Goal: Information Seeking & Learning: Learn about a topic

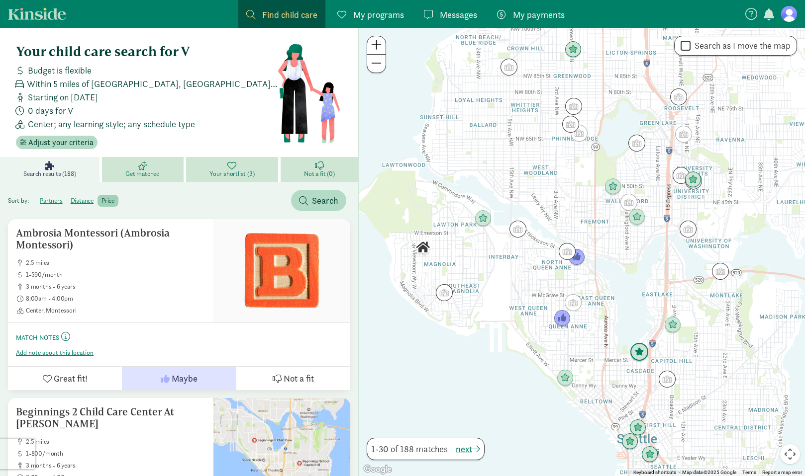
click at [642, 357] on img "Click to see details" at bounding box center [639, 352] width 19 height 19
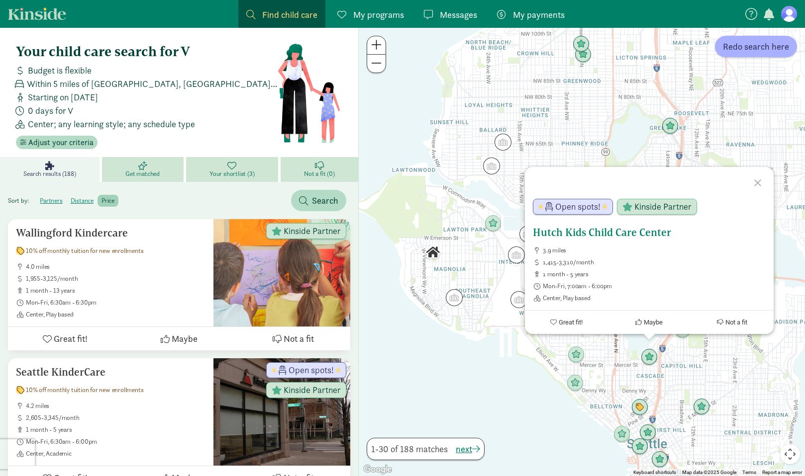
click at [600, 233] on h5 "Hutch Kids Child Care Center" at bounding box center [649, 233] width 233 height 12
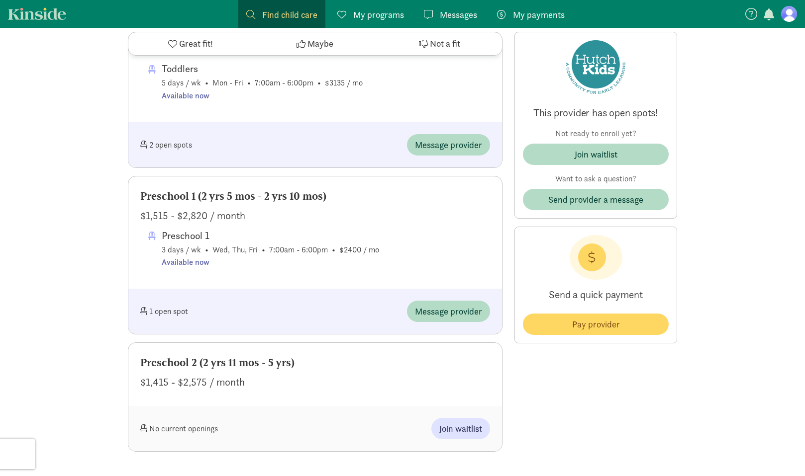
scroll to position [770, 0]
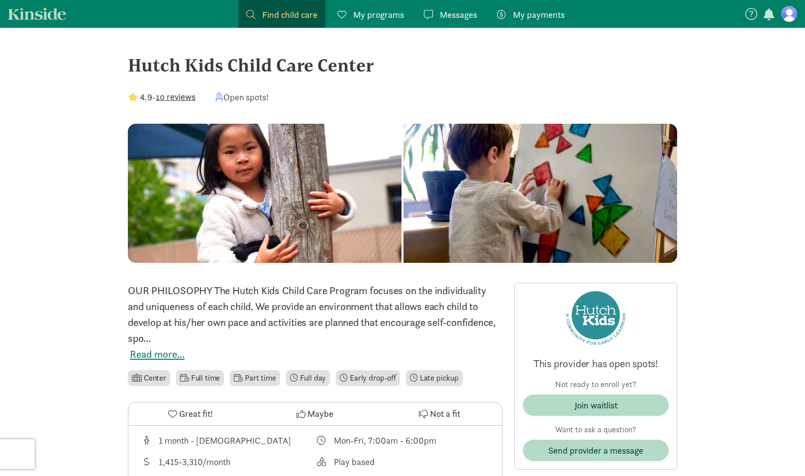
click at [267, 22] on link "Find child care Find" at bounding box center [281, 14] width 87 height 28
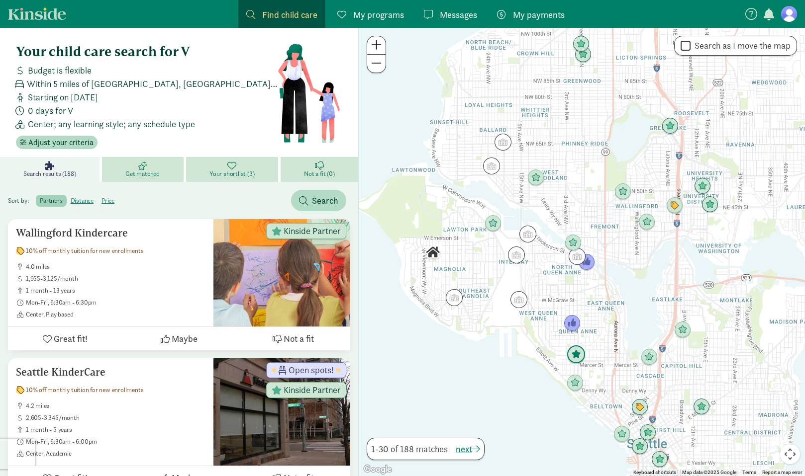
click at [577, 354] on img "Click to see details" at bounding box center [576, 355] width 19 height 19
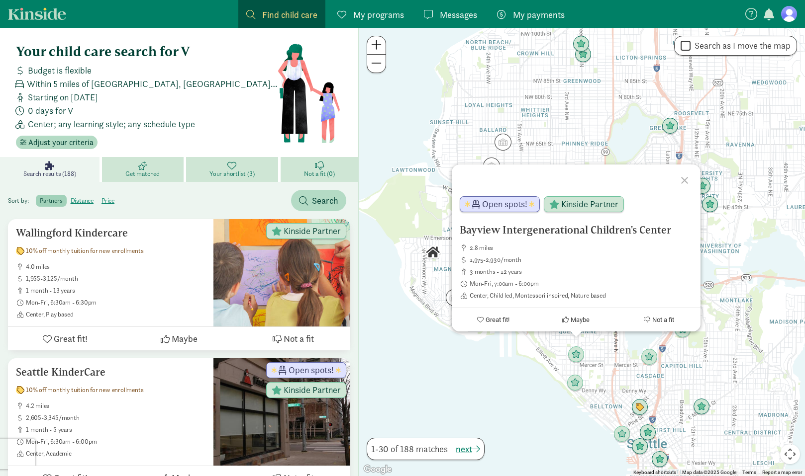
click at [618, 359] on div "Bayview Intergenerational Children's Center 2.8 miles 1,975-2,930/month 3 month…" at bounding box center [582, 252] width 446 height 449
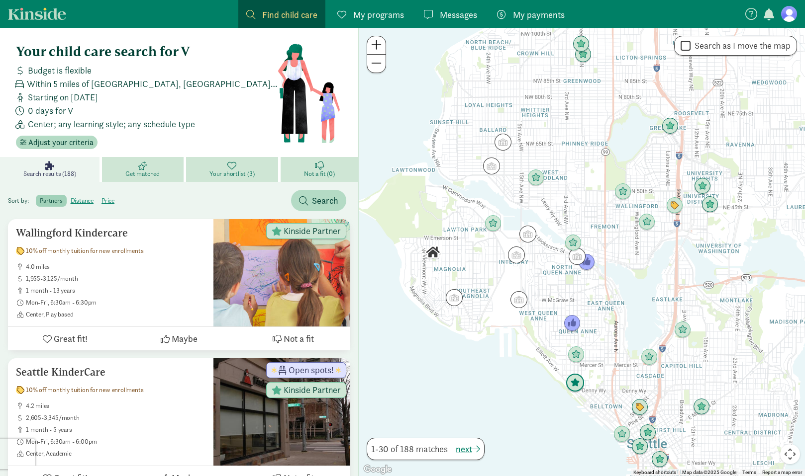
click at [580, 383] on img "Click to see details" at bounding box center [575, 383] width 19 height 19
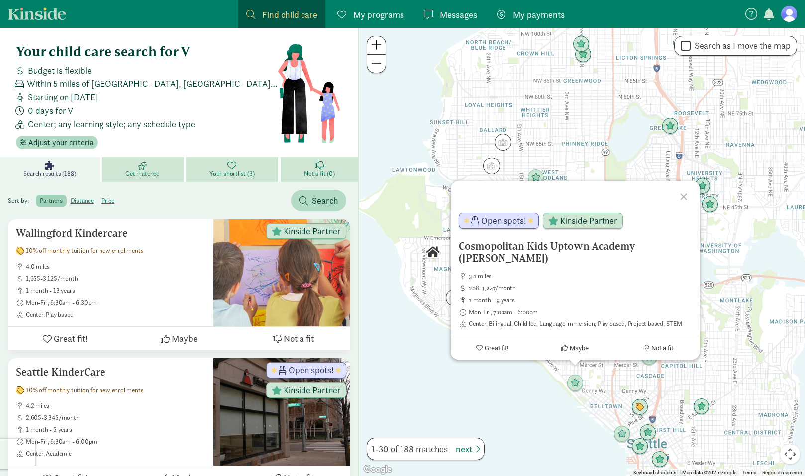
click at [611, 382] on div "Cosmopolitan Kids Uptown Academy (Queen Anne) 3.1 miles 208-3,247/month 1 month…" at bounding box center [582, 252] width 446 height 449
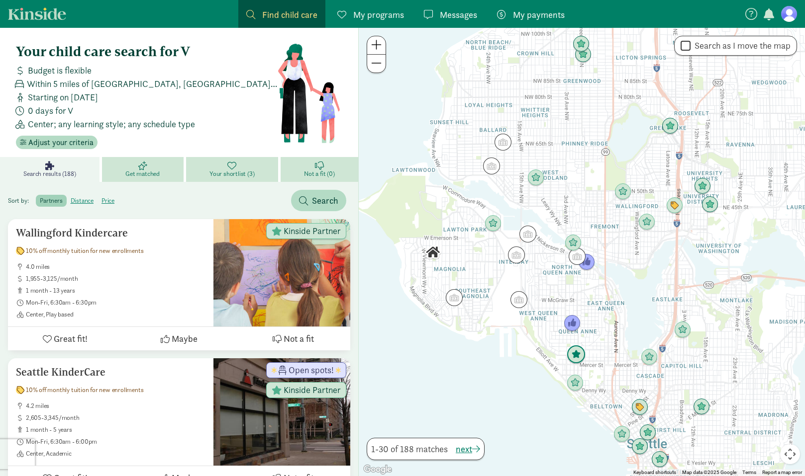
click at [578, 355] on img "Click to see details" at bounding box center [576, 355] width 19 height 19
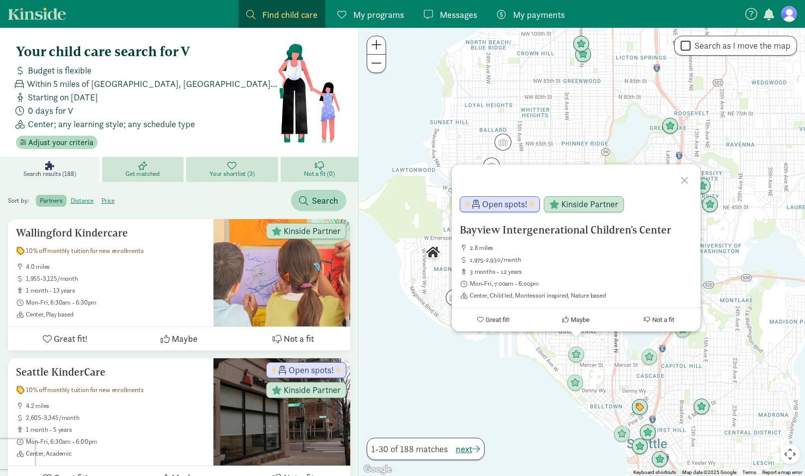
click at [606, 344] on div "Bayview Intergenerational Children's Center 2.8 miles 1,975-2,930/month 3 month…" at bounding box center [582, 252] width 446 height 449
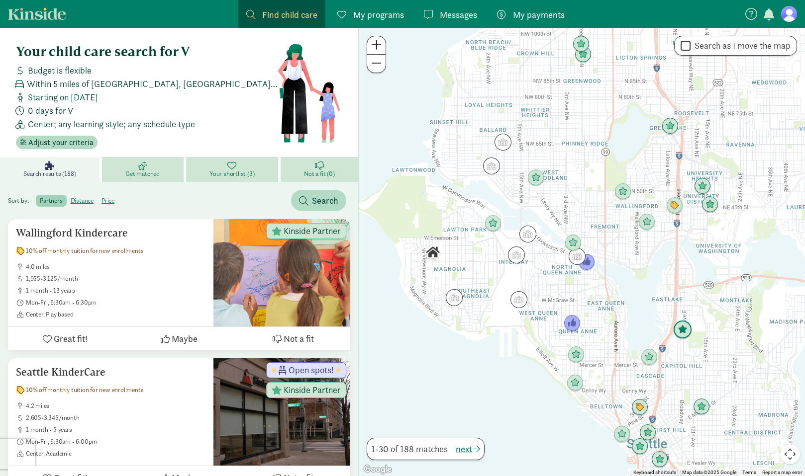
click at [686, 329] on img "Click to see details" at bounding box center [682, 330] width 19 height 19
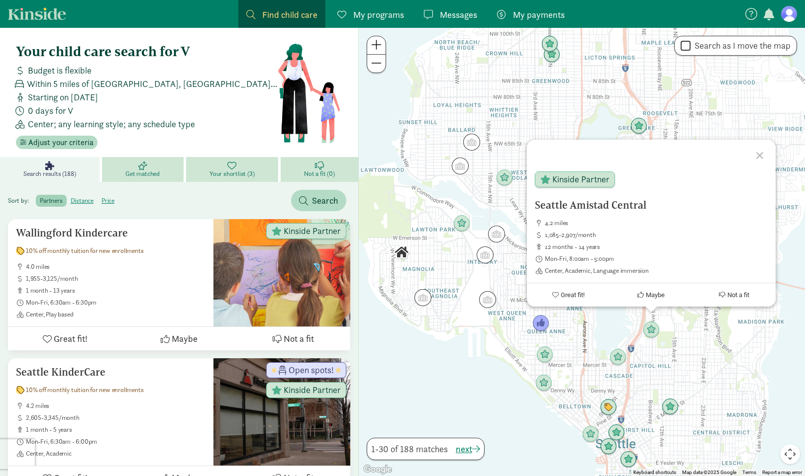
click at [516, 352] on div "Seattle Amistad Central 4.2 miles 1,085-2,907/month 12 months - 14 years Mon-Fr…" at bounding box center [582, 252] width 446 height 449
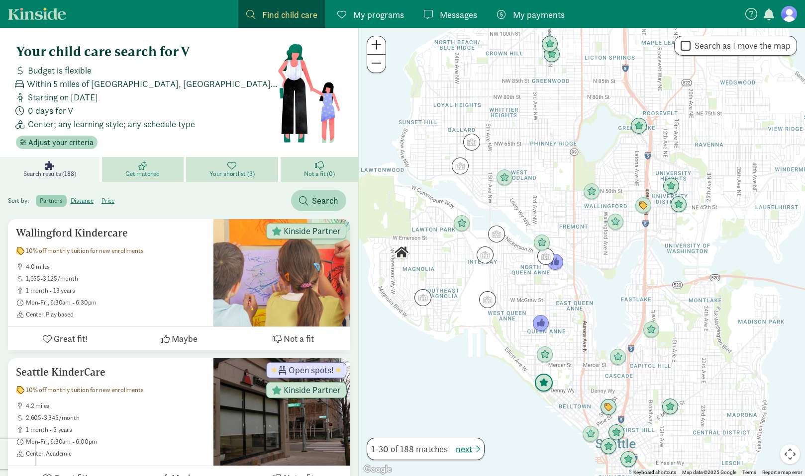
click at [539, 388] on img "Click to see details" at bounding box center [543, 383] width 19 height 19
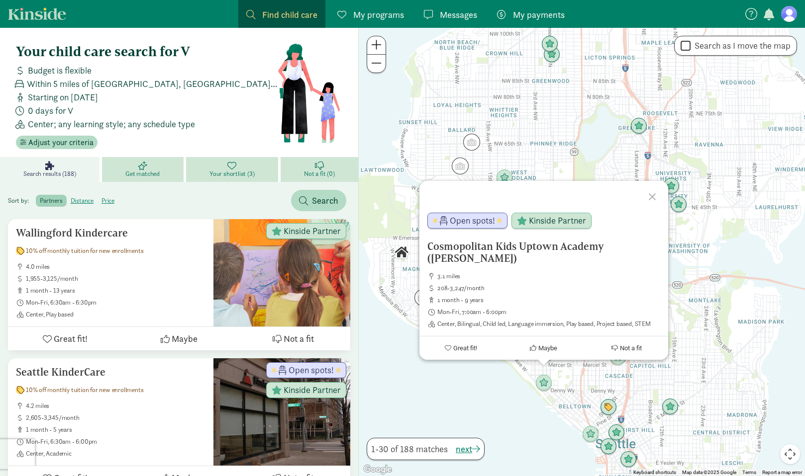
click at [510, 378] on div "Cosmopolitan Kids Uptown Academy (Queen Anne) 3.1 miles 208-3,247/month 1 month…" at bounding box center [582, 252] width 446 height 449
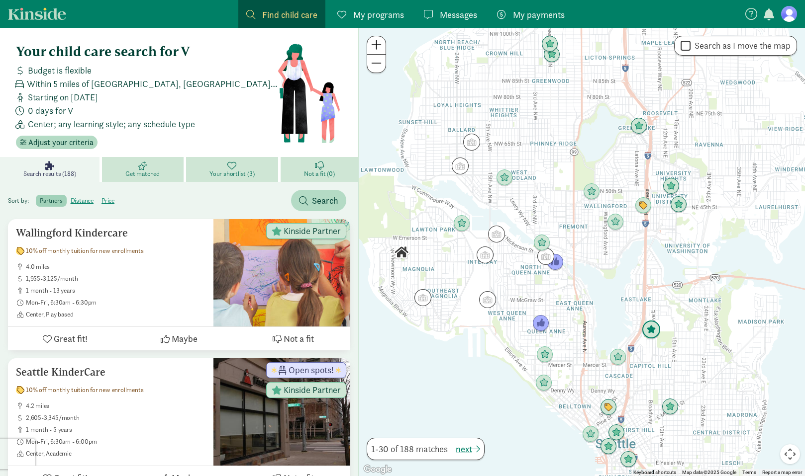
click at [658, 325] on img "Click to see details" at bounding box center [651, 330] width 19 height 19
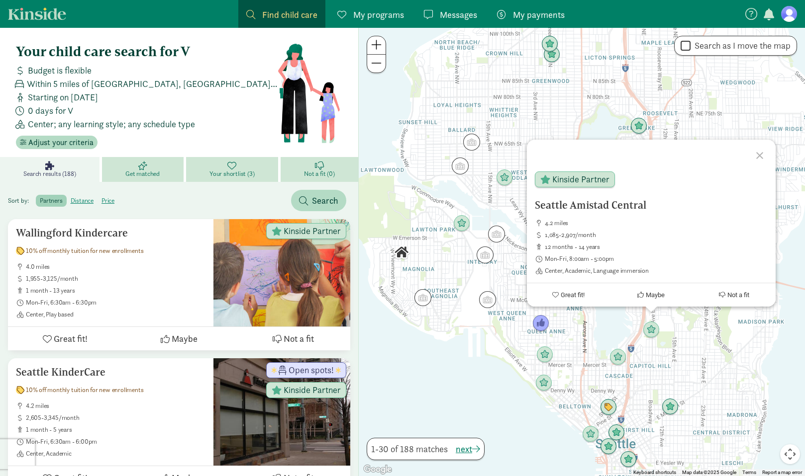
click at [744, 325] on div "Seattle Amistad Central 4.2 miles 1,085-2,907/month 12 months - 14 years Mon-Fr…" at bounding box center [582, 252] width 446 height 449
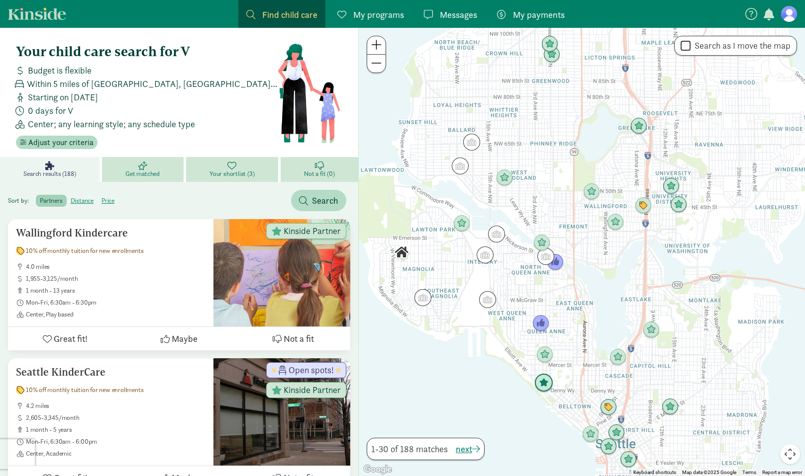
click at [543, 387] on img "Click to see details" at bounding box center [543, 383] width 19 height 19
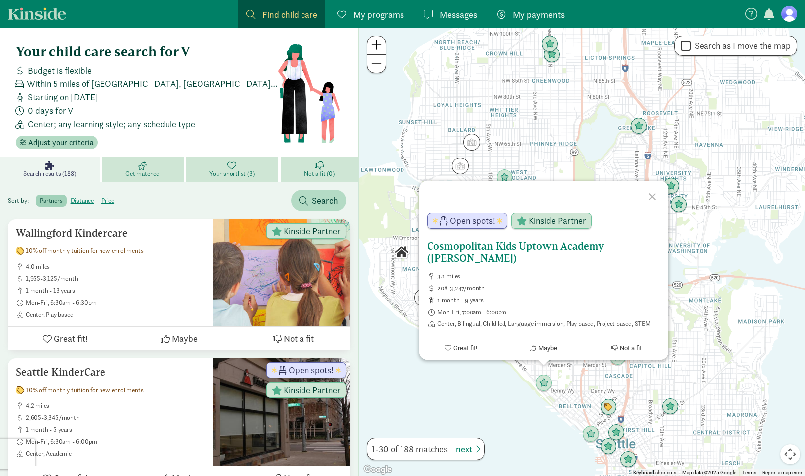
drag, startPoint x: 468, startPoint y: 264, endPoint x: 436, endPoint y: 280, distance: 35.8
click at [436, 280] on div "Cosmopolitan Kids Uptown Academy (Queen Anne) 3.1 miles 208-3,247/month 1 month…" at bounding box center [543, 285] width 233 height 88
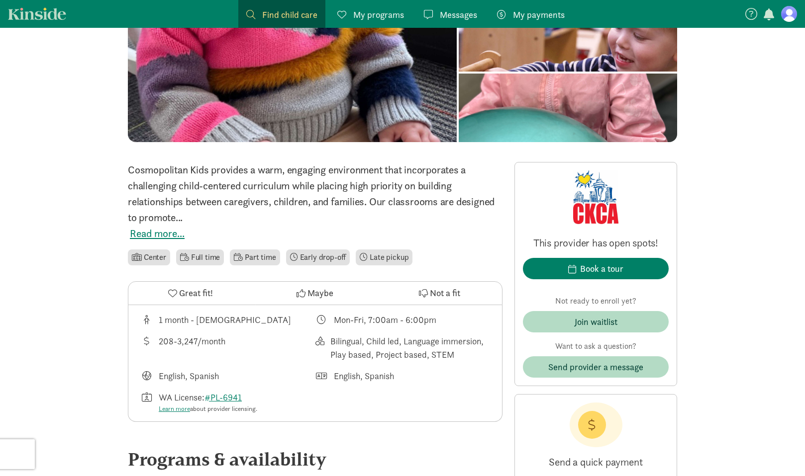
scroll to position [126, 0]
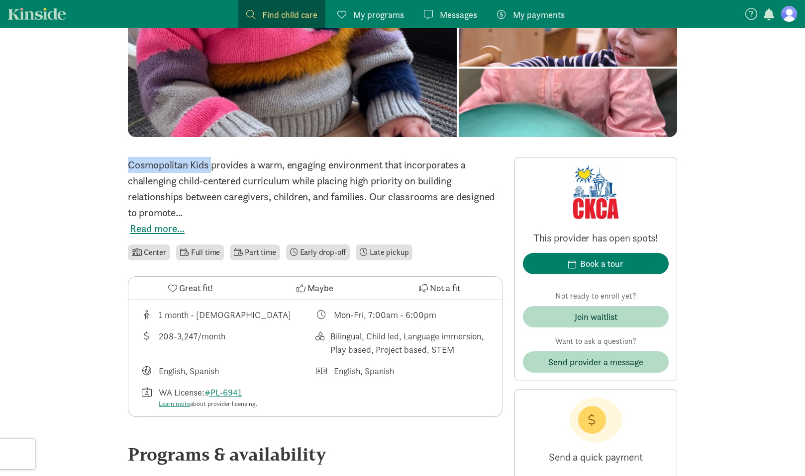
drag, startPoint x: 129, startPoint y: 165, endPoint x: 211, endPoint y: 168, distance: 82.1
click at [211, 168] on div "Cosmopolitan Kids provides a warm, engaging environment that incorporates a cha…" at bounding box center [315, 189] width 375 height 64
copy div "Cosmopolitan Kids"
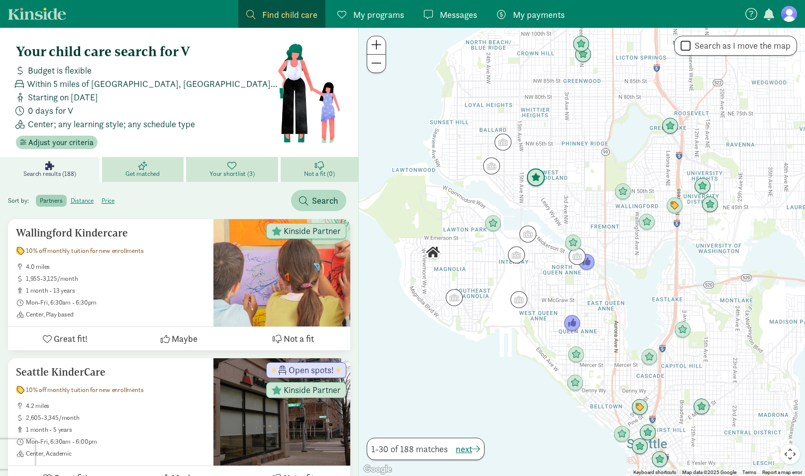
click at [533, 175] on img "Click to see details" at bounding box center [535, 178] width 19 height 19
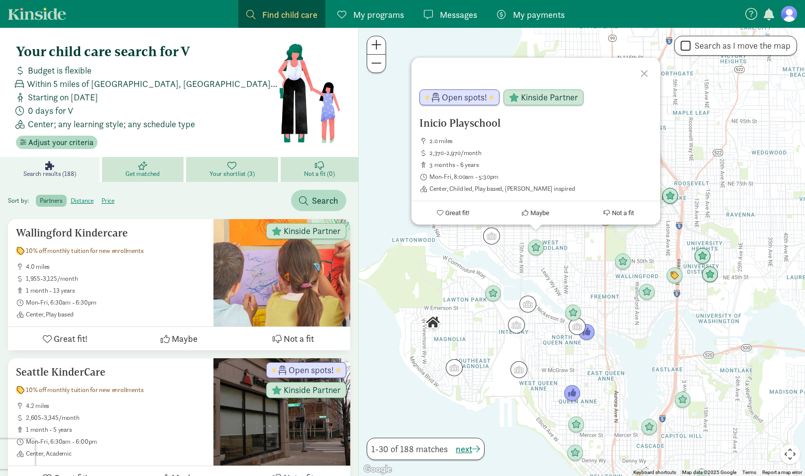
click at [574, 255] on div "Inicio Playschool 2.0 miles 2,370-2,970/month 3 months - 6 years Mon-Fri, 8:00a…" at bounding box center [582, 252] width 446 height 449
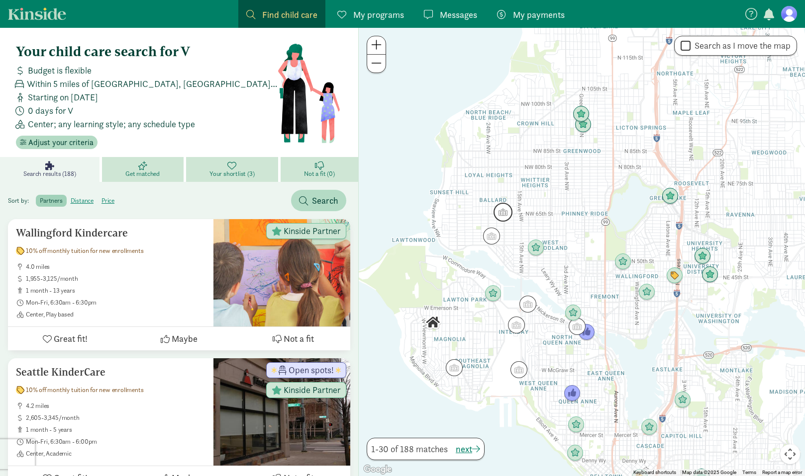
click at [505, 209] on img "Click to see details" at bounding box center [502, 212] width 19 height 19
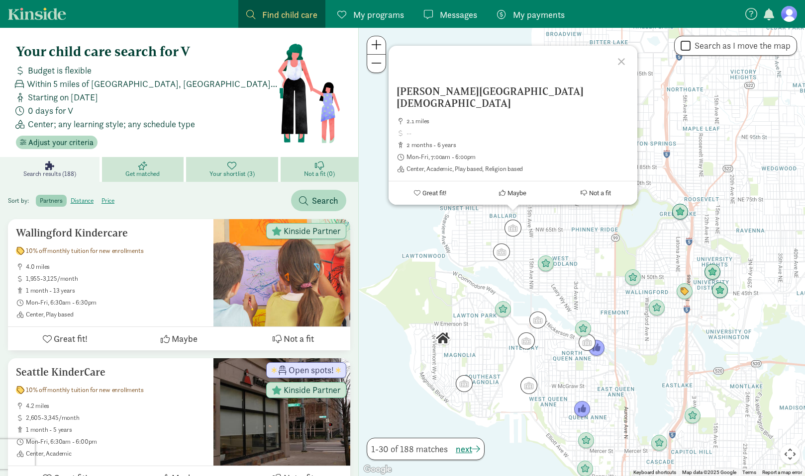
click at [497, 241] on div "Ballard First Lutheran Church 2.1 miles 2 months - 6 years Mon-Fri, 7:00am - 6:…" at bounding box center [582, 252] width 446 height 449
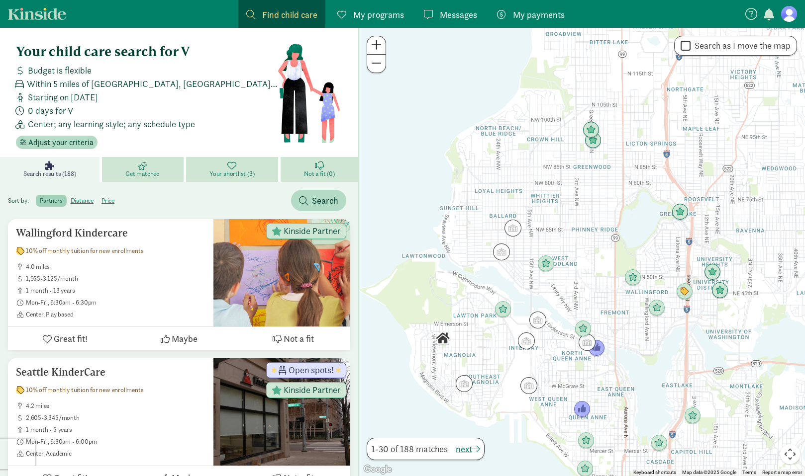
click at [498, 247] on img "Click to see details" at bounding box center [501, 252] width 17 height 17
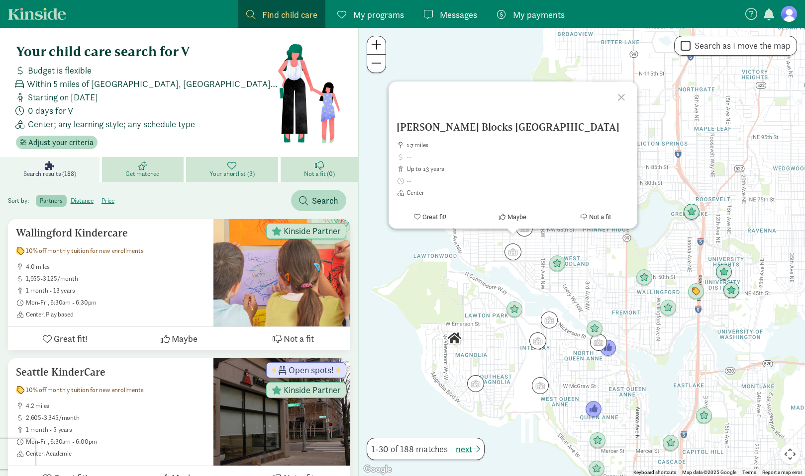
click at [595, 248] on div "Ballard Blocks Bright Horizon Center 1.7 miles up to 13 years Center Great fit!…" at bounding box center [582, 252] width 446 height 449
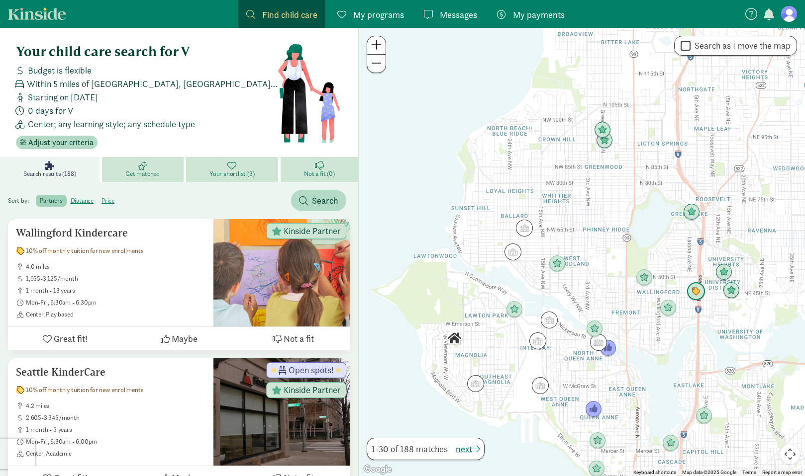
click at [697, 283] on img "Click to see details" at bounding box center [695, 292] width 19 height 19
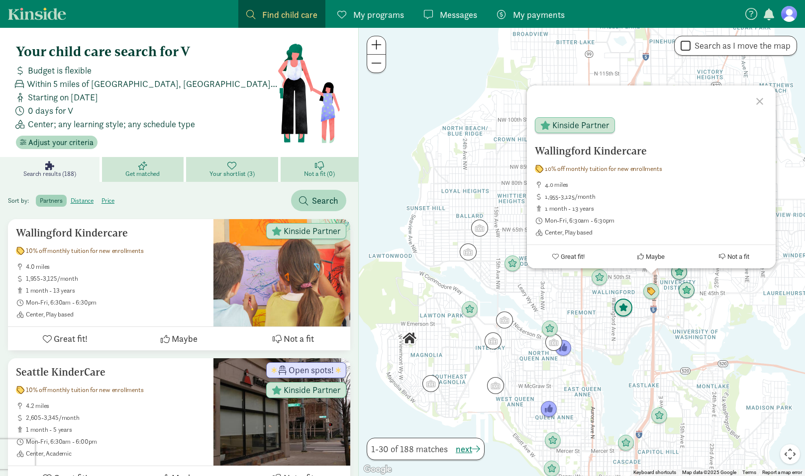
click at [628, 313] on img "Click to see details" at bounding box center [623, 308] width 19 height 19
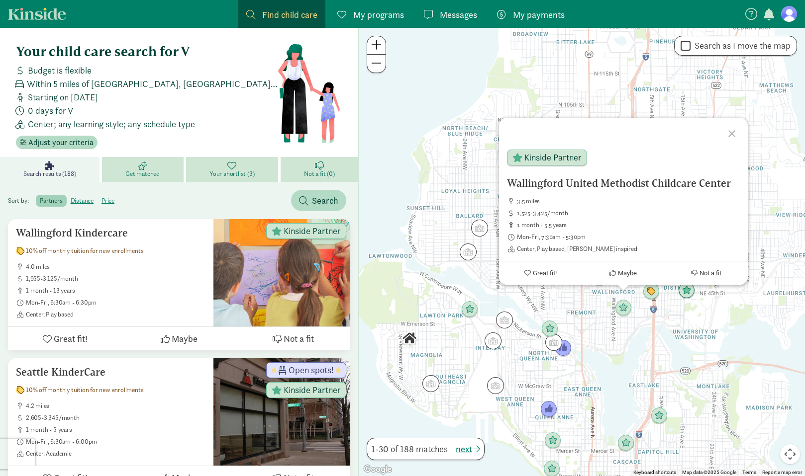
click at [566, 383] on div "To navigate, press the arrow keys. Wallingford United Methodist Childcare Cente…" at bounding box center [582, 252] width 446 height 449
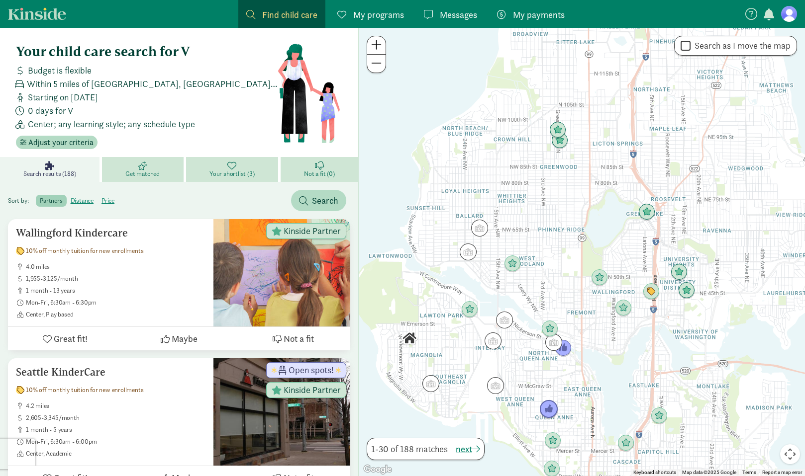
click at [555, 407] on img "Click to see details" at bounding box center [548, 409] width 19 height 19
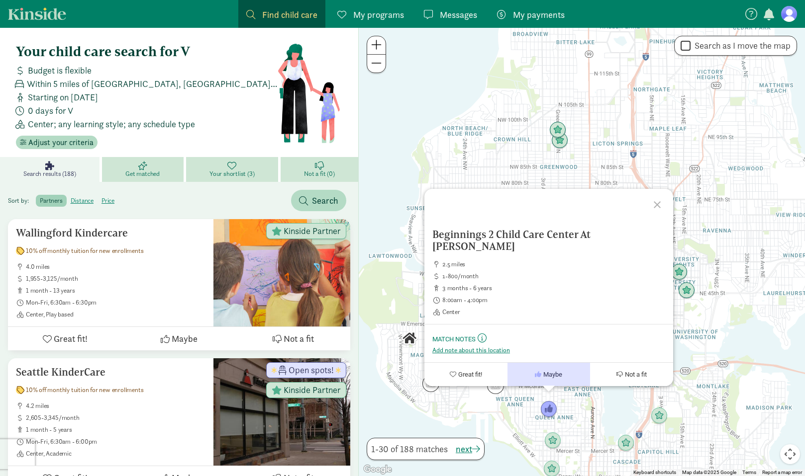
click at [579, 403] on div "Beginnings 2 Child Care Center At Queen Anne 2.5 miles 1-800/month 3 months - 6…" at bounding box center [582, 252] width 446 height 449
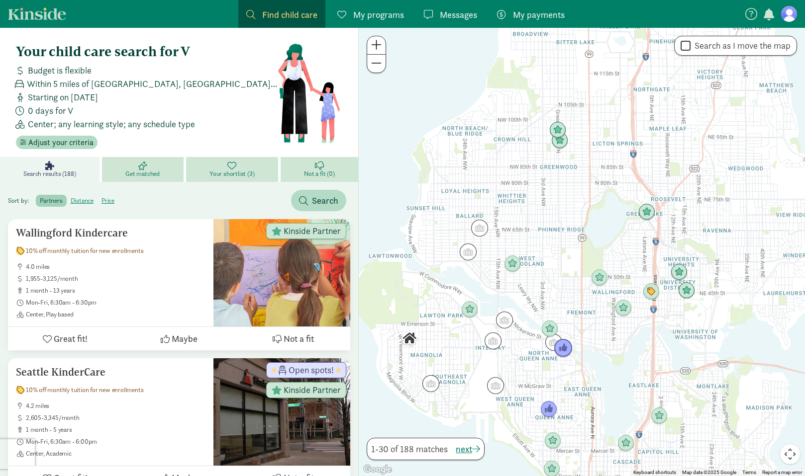
click at [568, 351] on img "Click to see details" at bounding box center [563, 348] width 19 height 19
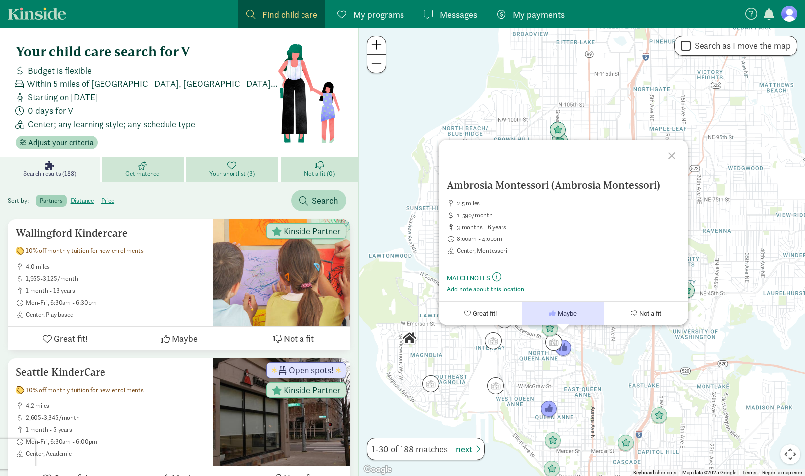
click at [544, 362] on div "Ambrosia Montessori (Ambrosia Montessori) 2.5 miles 1-590/month 3 months - 6 ye…" at bounding box center [582, 252] width 446 height 449
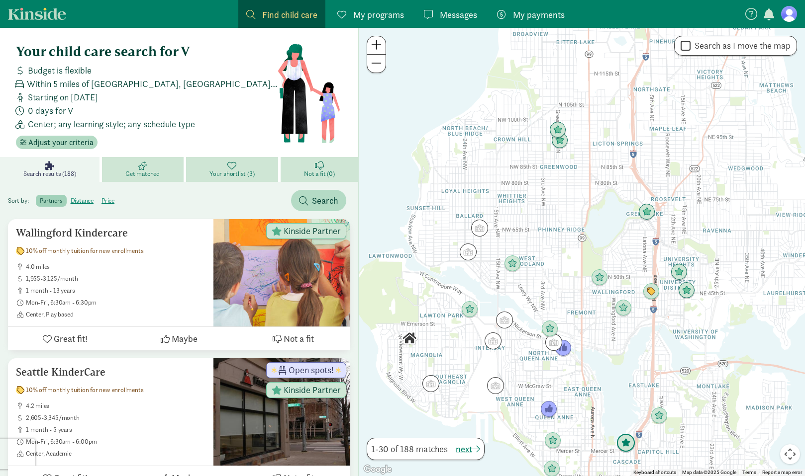
click at [627, 444] on img "Click to see details" at bounding box center [625, 443] width 19 height 19
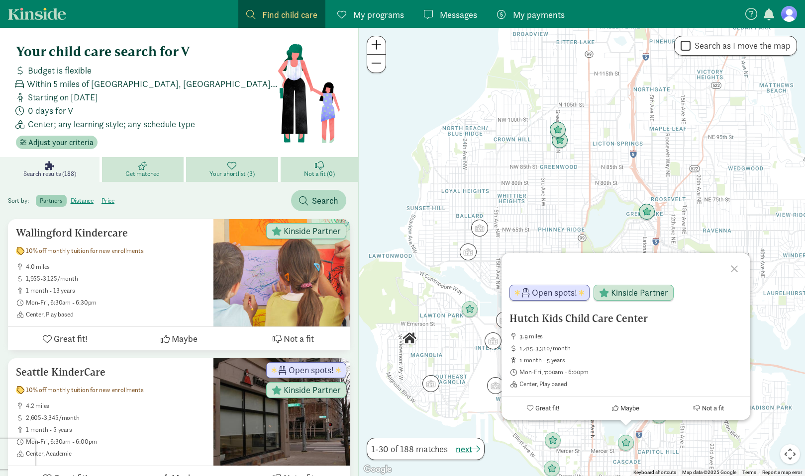
click at [652, 447] on div "Hutch Kids Child Care Center 3.9 miles 1,415-3,310/month 1 month - 5 years Mon-…" at bounding box center [582, 252] width 446 height 449
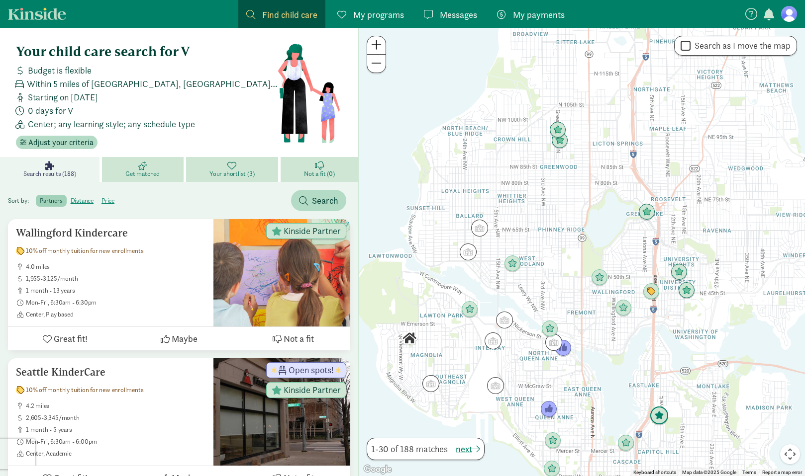
click at [655, 419] on img "Click to see details" at bounding box center [659, 416] width 19 height 19
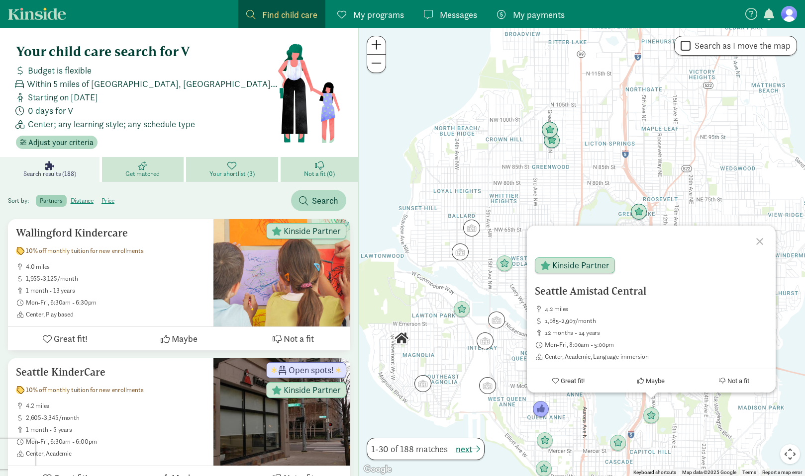
click at [570, 403] on div "Seattle Amistad Central 4.2 miles 1,085-2,907/month 12 months - 14 years Mon-Fr…" at bounding box center [582, 252] width 446 height 449
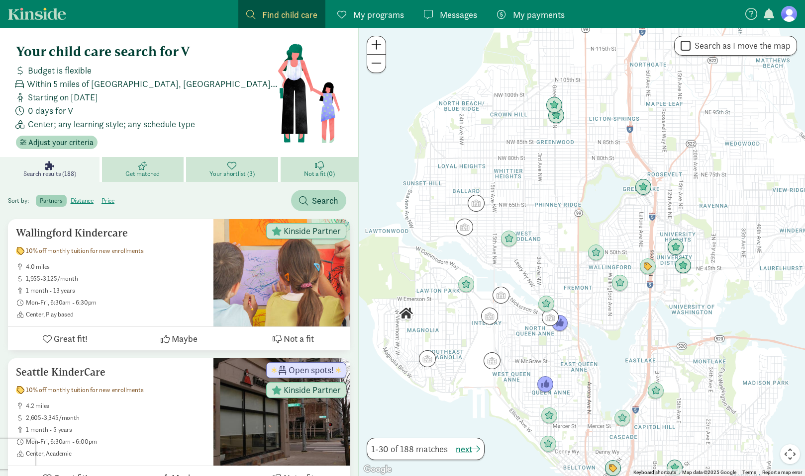
drag, startPoint x: 569, startPoint y: 409, endPoint x: 574, endPoint y: 386, distance: 22.8
click at [574, 386] on div at bounding box center [582, 252] width 446 height 449
click at [553, 412] on img "Click to see details" at bounding box center [549, 416] width 19 height 19
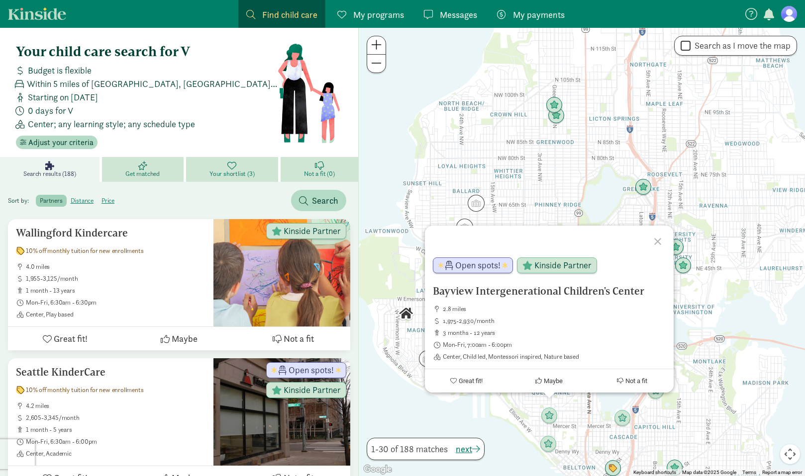
click at [574, 408] on div "Bayview Intergenerational Children's Center 2.8 miles 1,975-2,930/month 3 month…" at bounding box center [582, 252] width 446 height 449
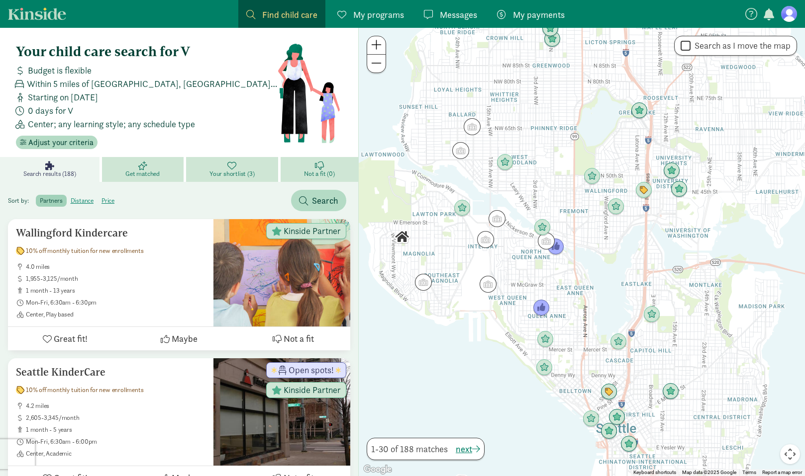
drag, startPoint x: 680, startPoint y: 416, endPoint x: 676, endPoint y: 339, distance: 77.2
click at [676, 339] on div at bounding box center [582, 252] width 446 height 449
click at [606, 391] on img "Click to see details" at bounding box center [608, 392] width 19 height 19
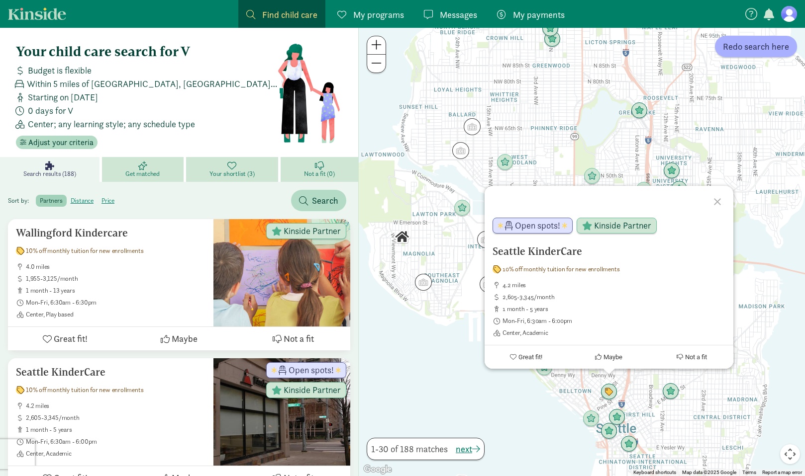
click at [695, 379] on div "Seattle KinderCare 10% off monthly tuition for new enrollments 4.2 miles 2,605-…" at bounding box center [582, 252] width 446 height 449
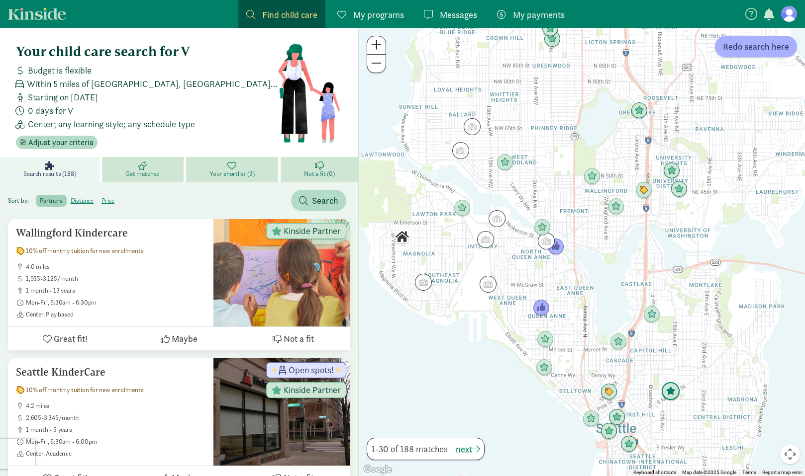
click at [677, 389] on img "Click to see details" at bounding box center [670, 391] width 19 height 19
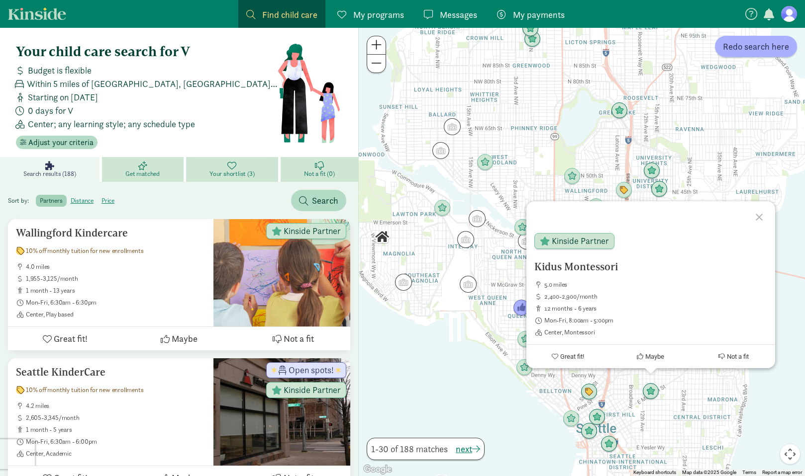
click at [696, 384] on div "To navigate, press the arrow keys. Kidus Montessori 5.0 miles 2,400-2,900/month…" at bounding box center [582, 252] width 446 height 449
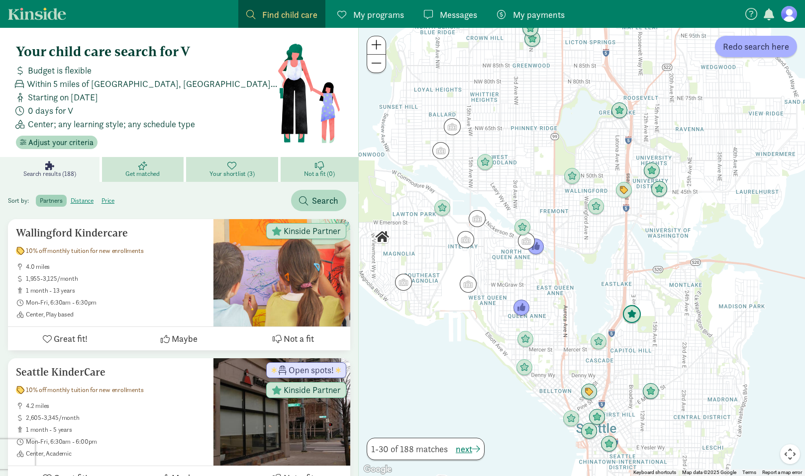
click at [631, 316] on img "Click to see details" at bounding box center [631, 314] width 19 height 19
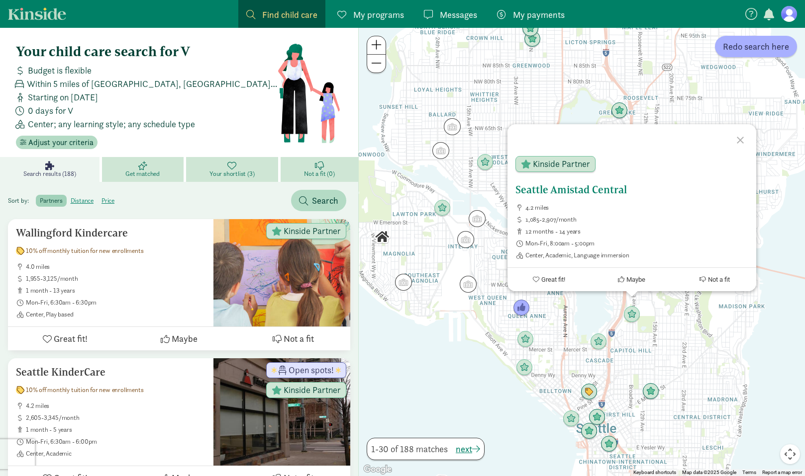
click at [563, 185] on h5 "Seattle Amistad Central" at bounding box center [631, 190] width 233 height 12
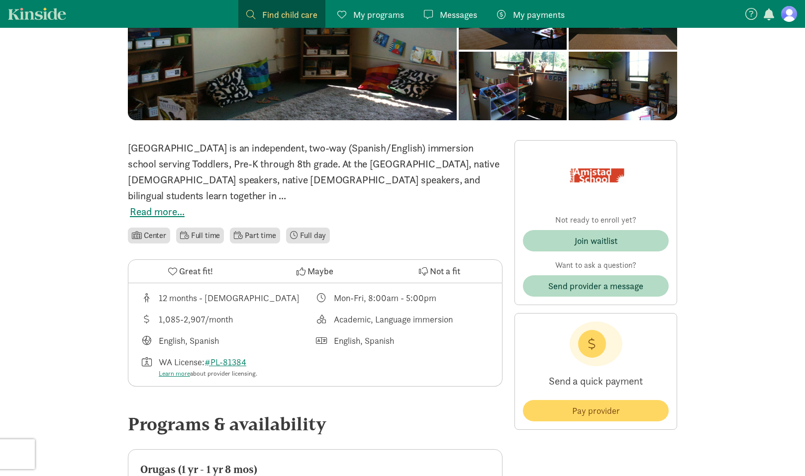
scroll to position [113, 0]
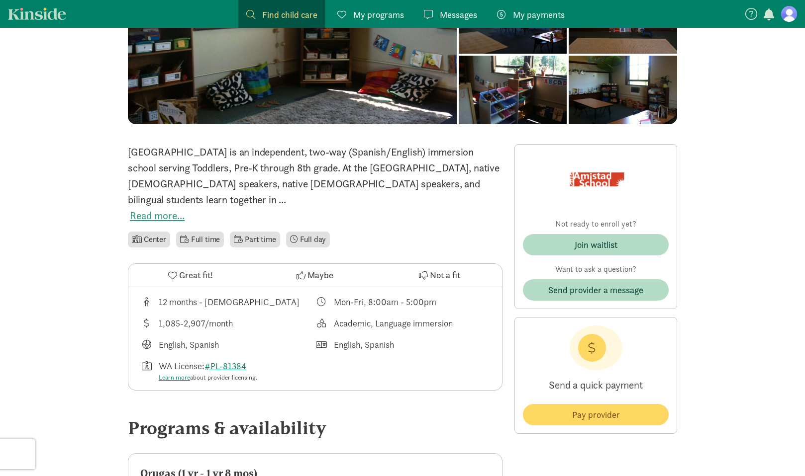
click at [169, 219] on button "Read more..." at bounding box center [157, 216] width 55 height 16
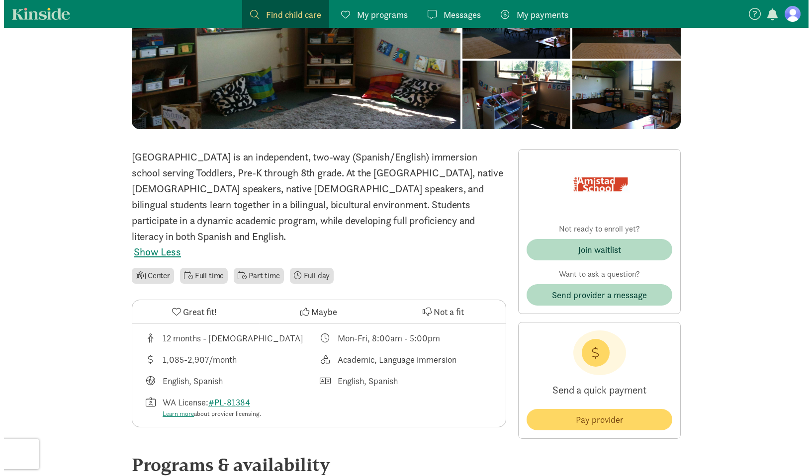
scroll to position [0, 0]
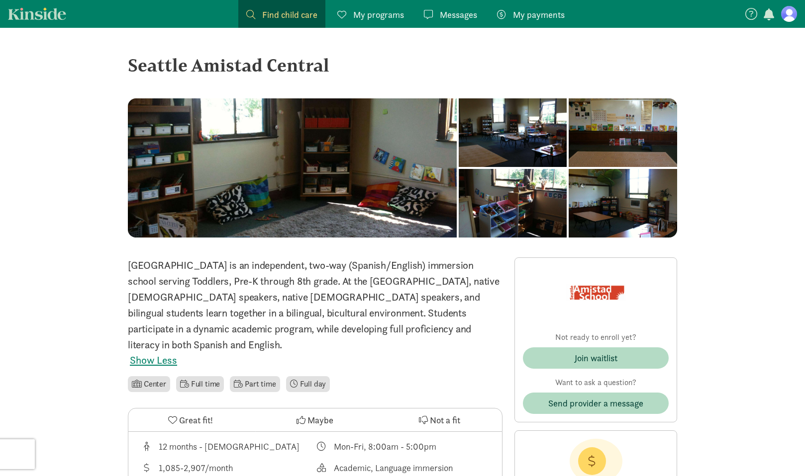
click at [148, 68] on div "Seattle Amistad Central" at bounding box center [402, 65] width 549 height 27
click at [237, 14] on section "Find child care Find My programs Programs Messages Messages My payments Pay" at bounding box center [405, 14] width 338 height 28
click at [265, 15] on span "Find child care" at bounding box center [289, 14] width 55 height 13
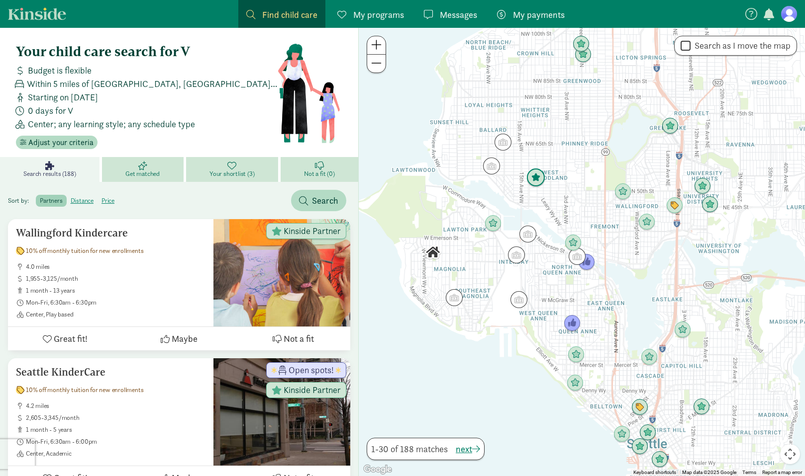
click at [532, 180] on img "Click to see details" at bounding box center [535, 178] width 19 height 19
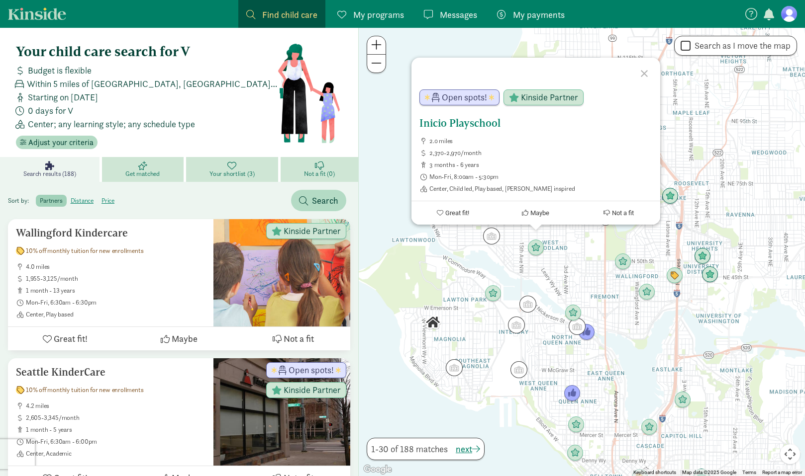
click at [466, 125] on h5 "Inicio Playschool" at bounding box center [535, 123] width 233 height 12
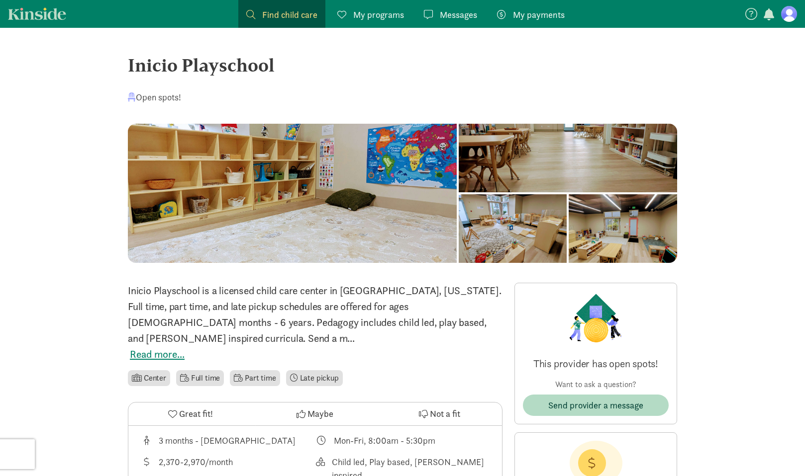
drag, startPoint x: 131, startPoint y: 65, endPoint x: 280, endPoint y: 68, distance: 148.7
click at [280, 68] on div "Inicio Playschool" at bounding box center [402, 65] width 549 height 27
click at [269, 68] on div "Inicio Playschool" at bounding box center [402, 65] width 549 height 27
drag, startPoint x: 288, startPoint y: 71, endPoint x: 128, endPoint y: 71, distance: 160.7
click at [128, 71] on div "Inicio Playschool" at bounding box center [402, 65] width 549 height 27
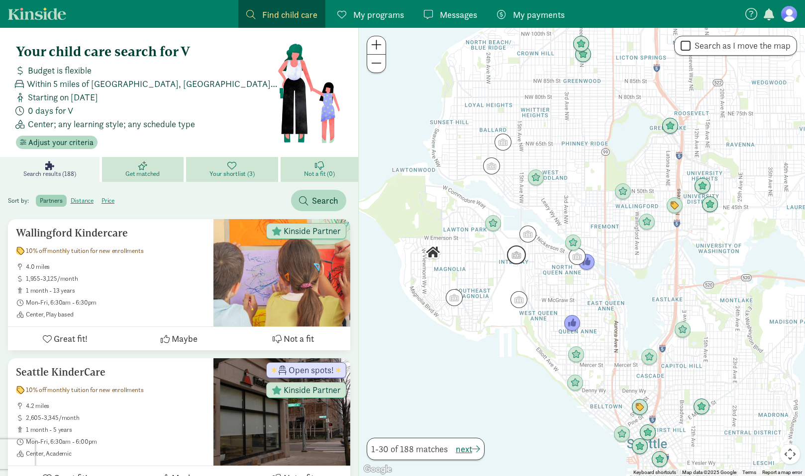
click at [511, 261] on img "Click to see details" at bounding box center [516, 255] width 19 height 19
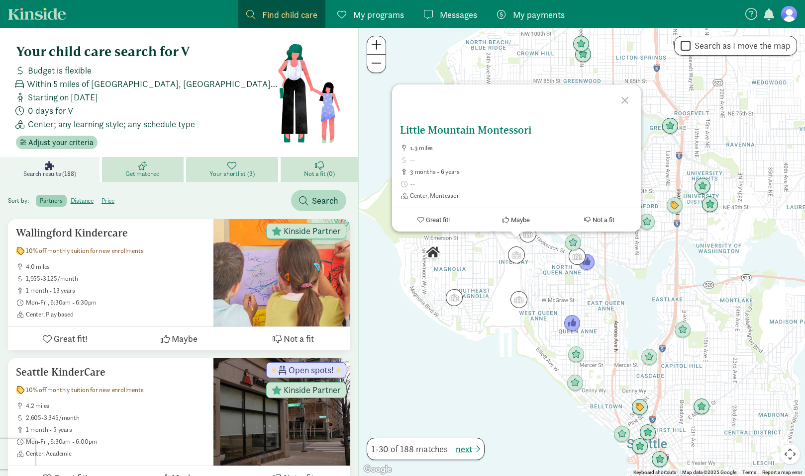
click at [495, 131] on h5 "Little Mountain Montessori" at bounding box center [516, 130] width 233 height 12
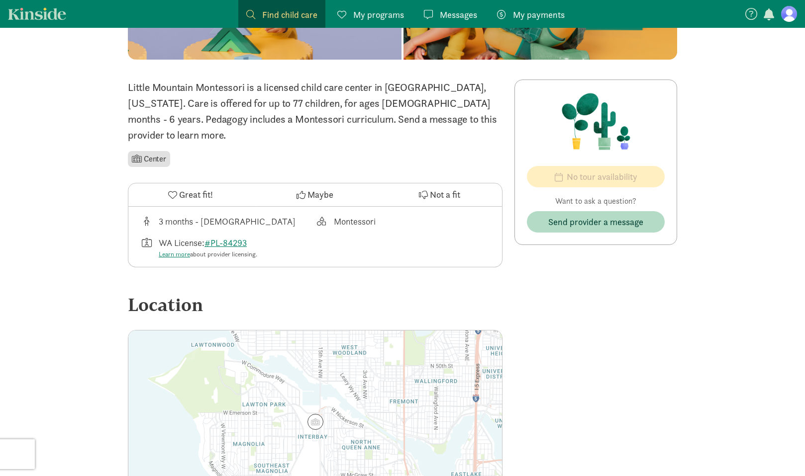
scroll to position [178, 0]
